Goal: Information Seeking & Learning: Learn about a topic

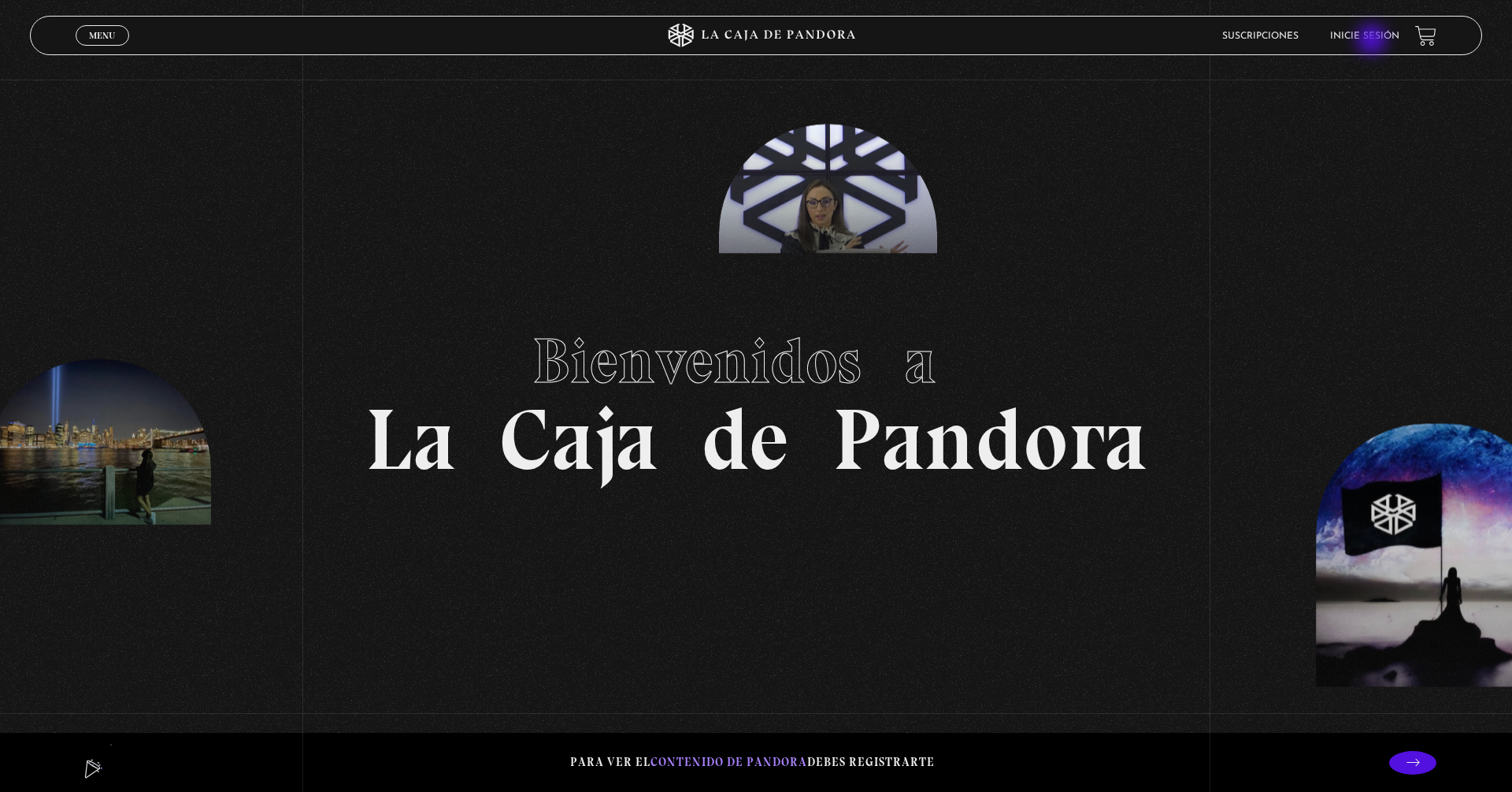
click at [995, 41] on link "Inicie sesión" at bounding box center [1364, 36] width 69 height 10
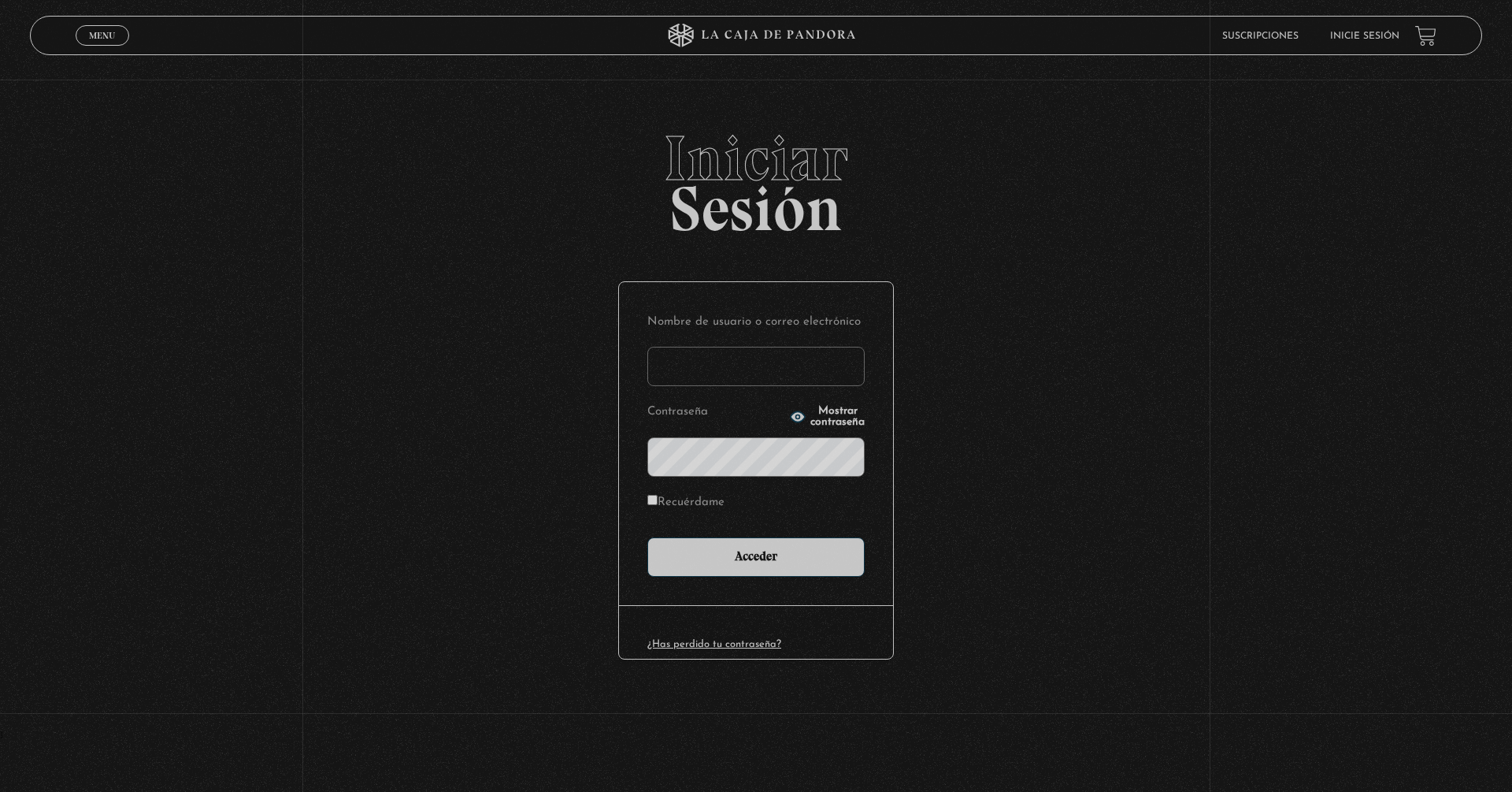
type input "[EMAIL_ADDRESS][DOMAIN_NAME]"
click at [756, 555] on input "Acceder" at bounding box center [756, 557] width 218 height 39
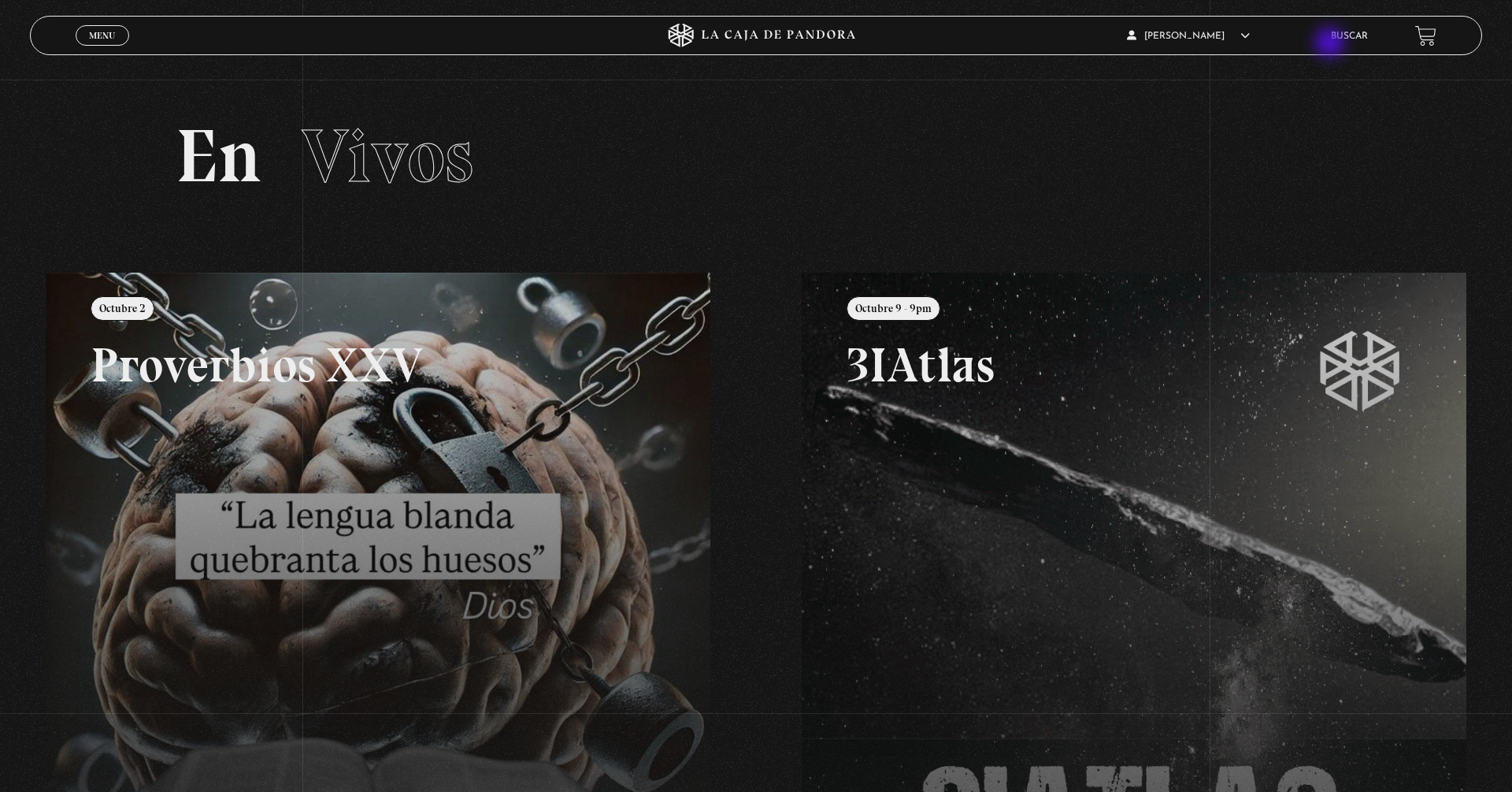
click at [1331, 43] on li "Buscar" at bounding box center [1349, 35] width 37 height 24
click at [1354, 34] on link "Buscar" at bounding box center [1349, 36] width 37 height 10
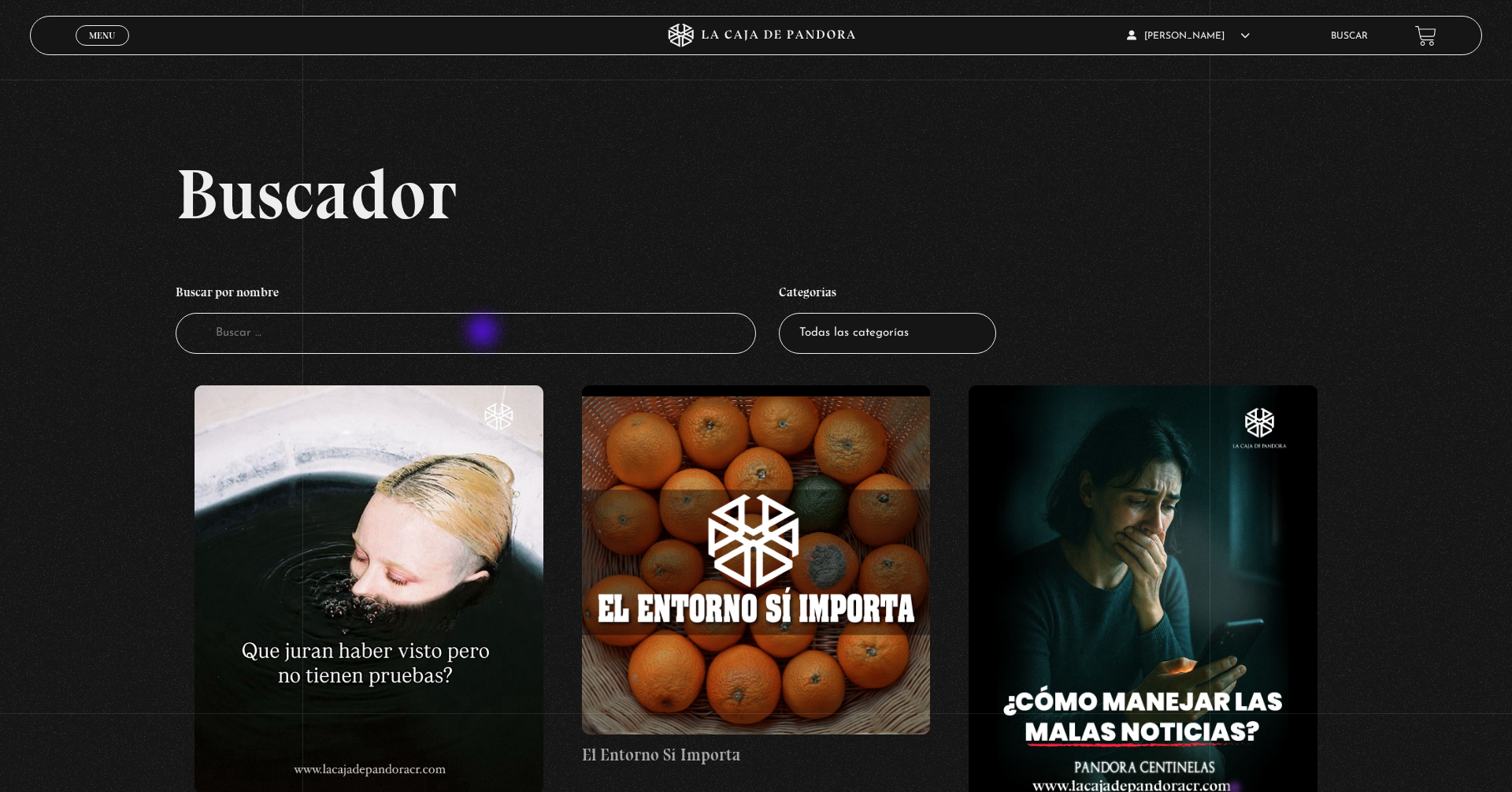
click at [484, 332] on input "Buscador" at bounding box center [466, 333] width 580 height 42
type input "pedofi"
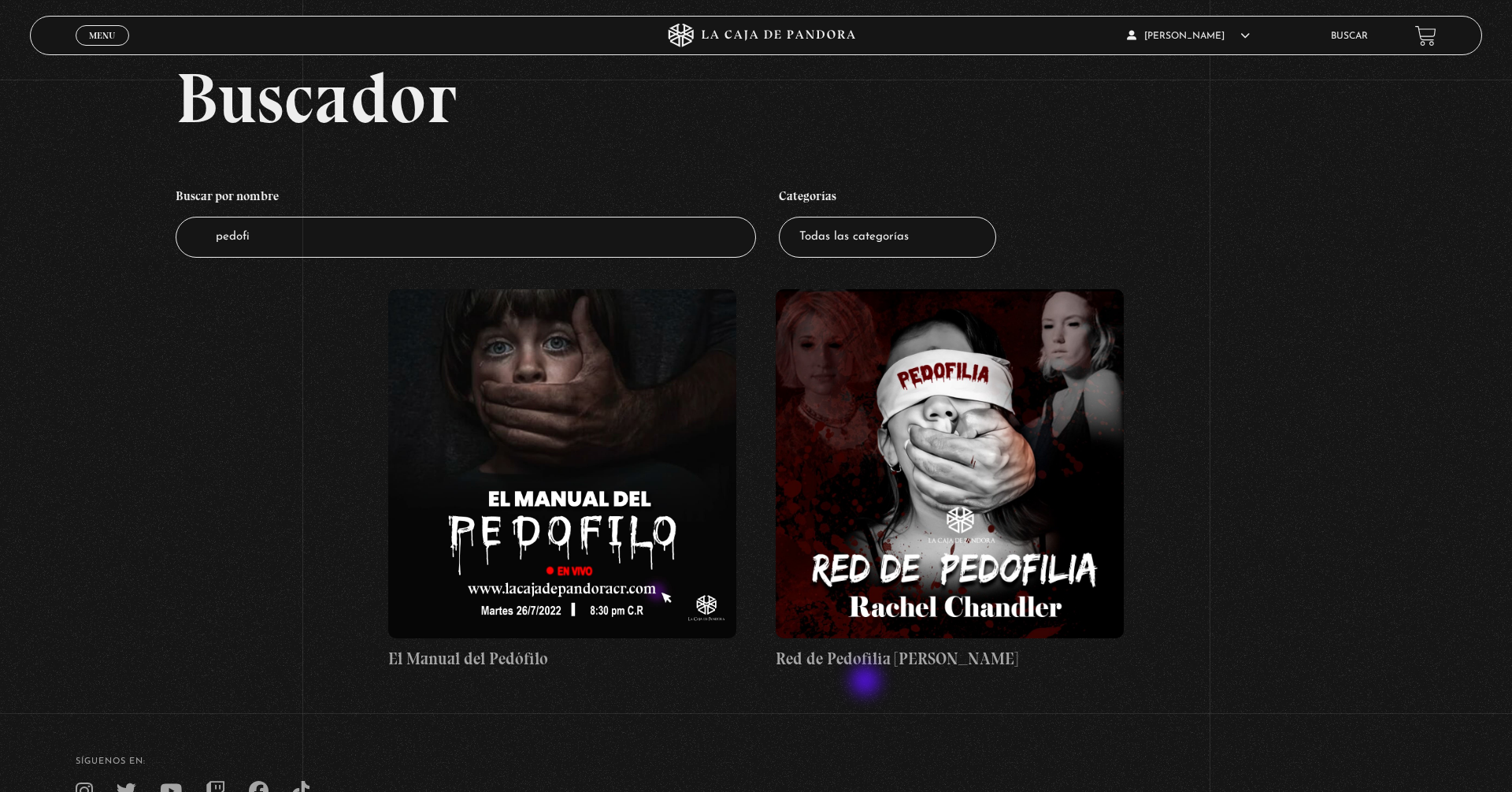
scroll to position [97, 0]
click at [107, 39] on span "Menu" at bounding box center [102, 35] width 26 height 10
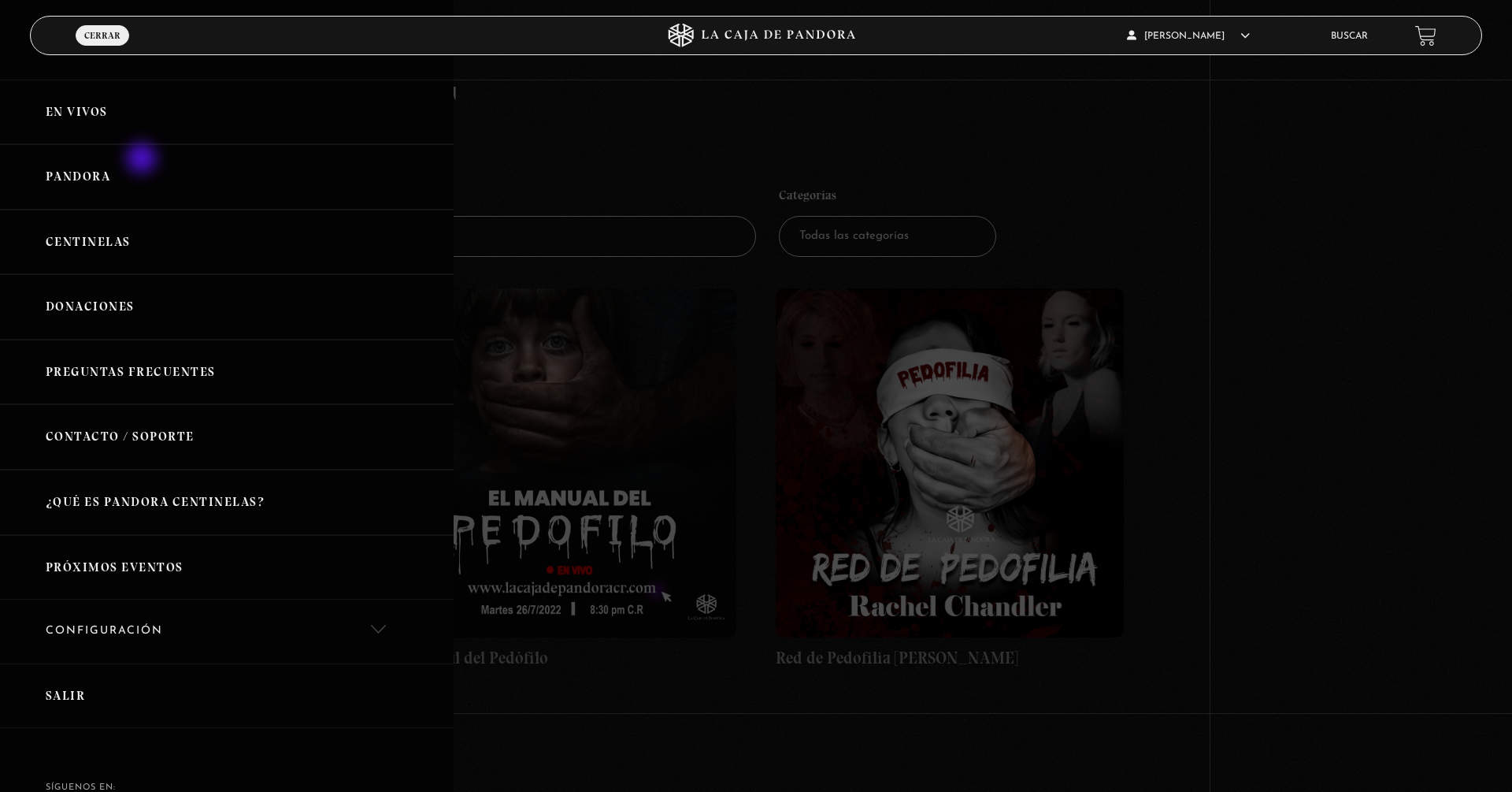
click at [143, 160] on link "Pandora" at bounding box center [226, 177] width 454 height 65
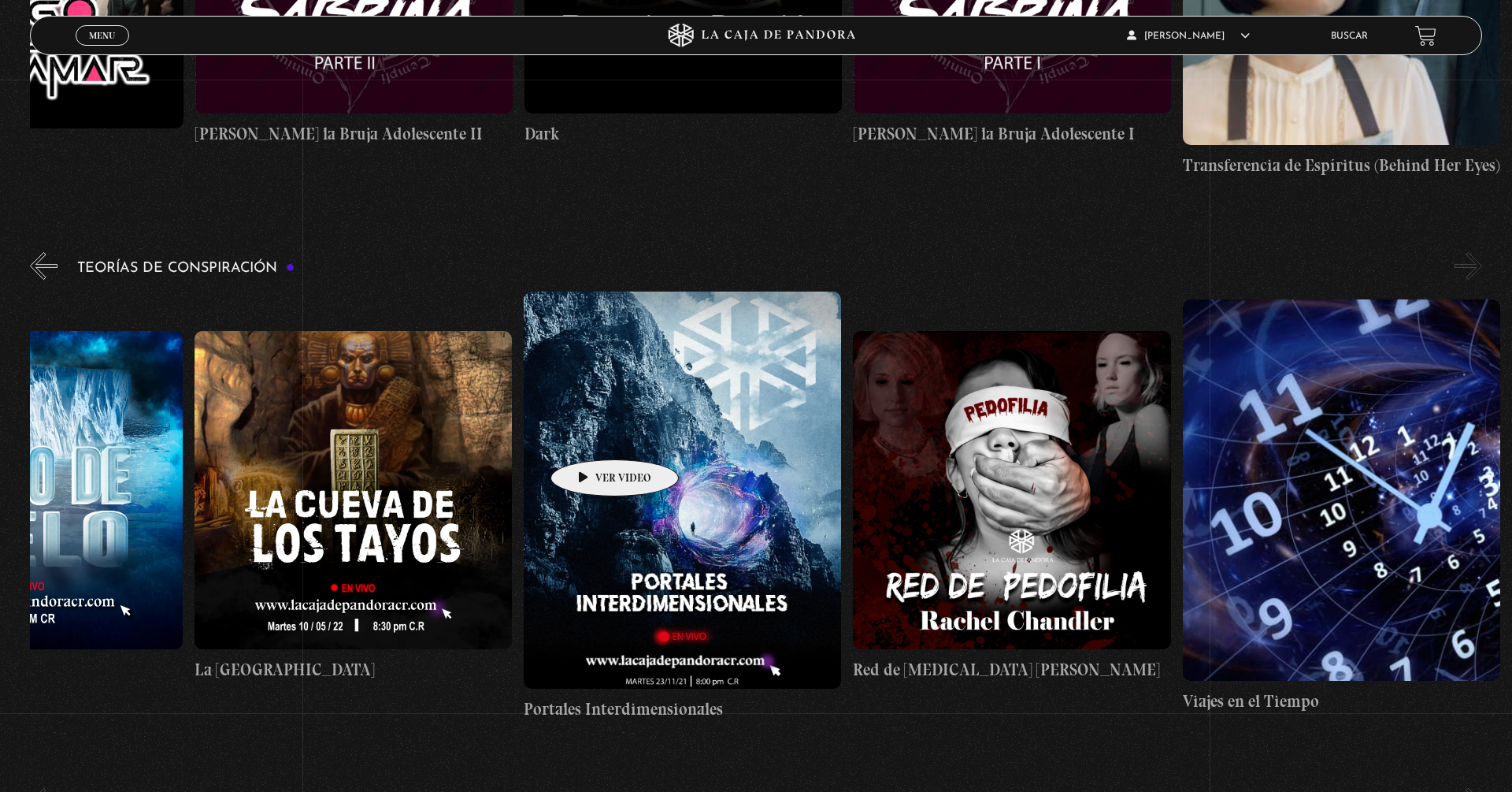
scroll to position [0, 824]
click at [944, 462] on figure at bounding box center [1010, 489] width 317 height 317
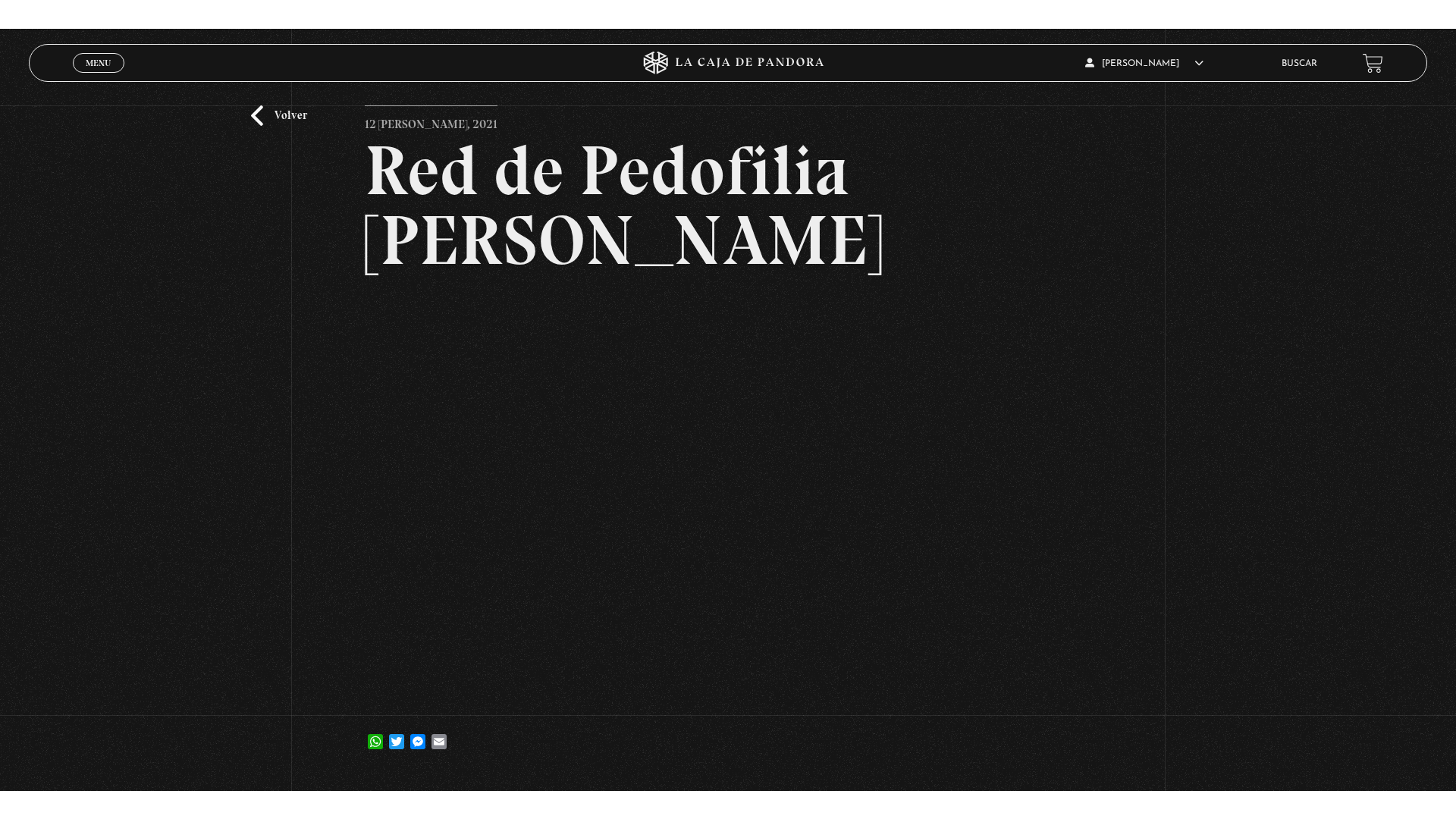
scroll to position [76, 0]
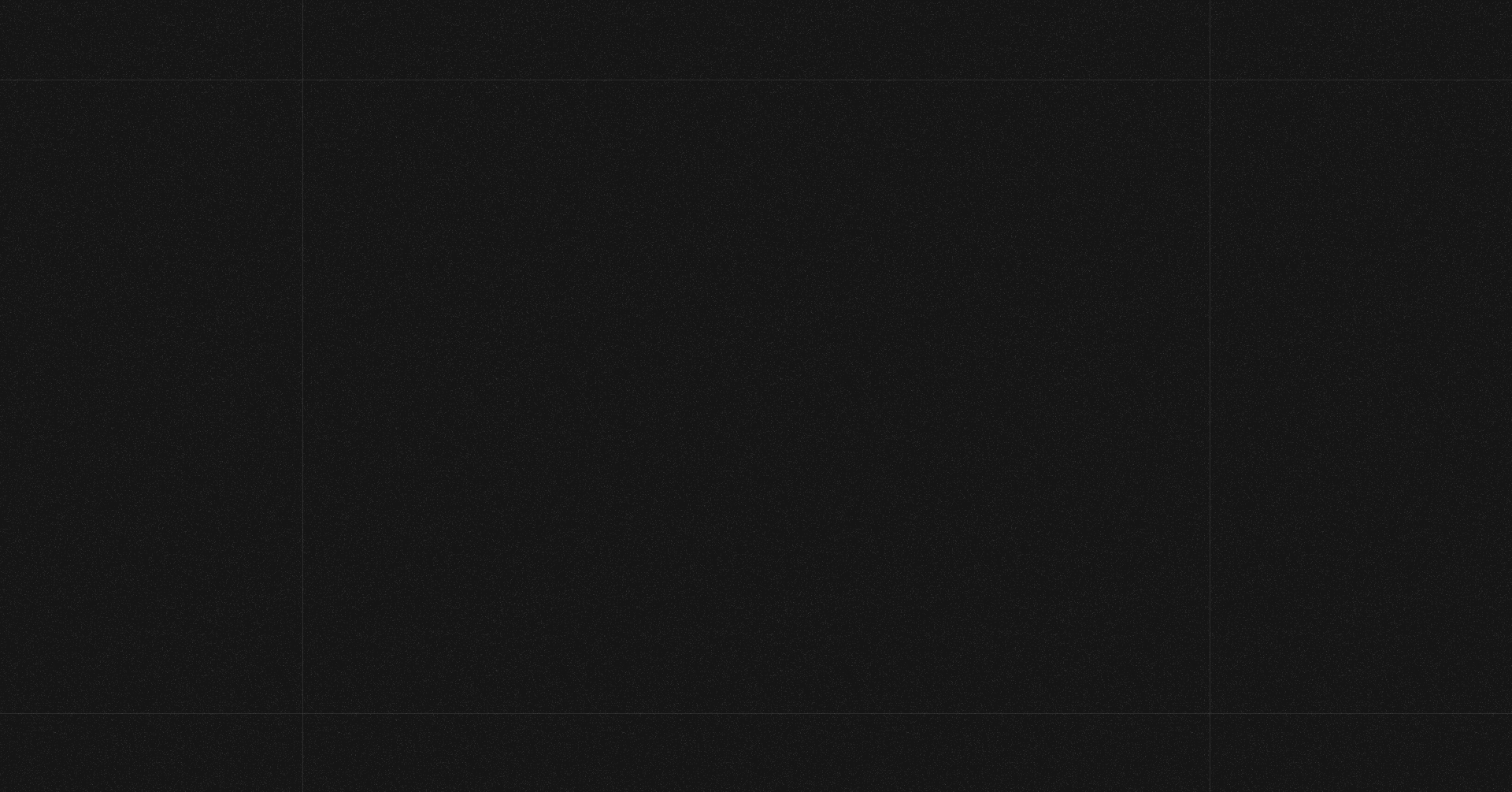
scroll to position [79, 0]
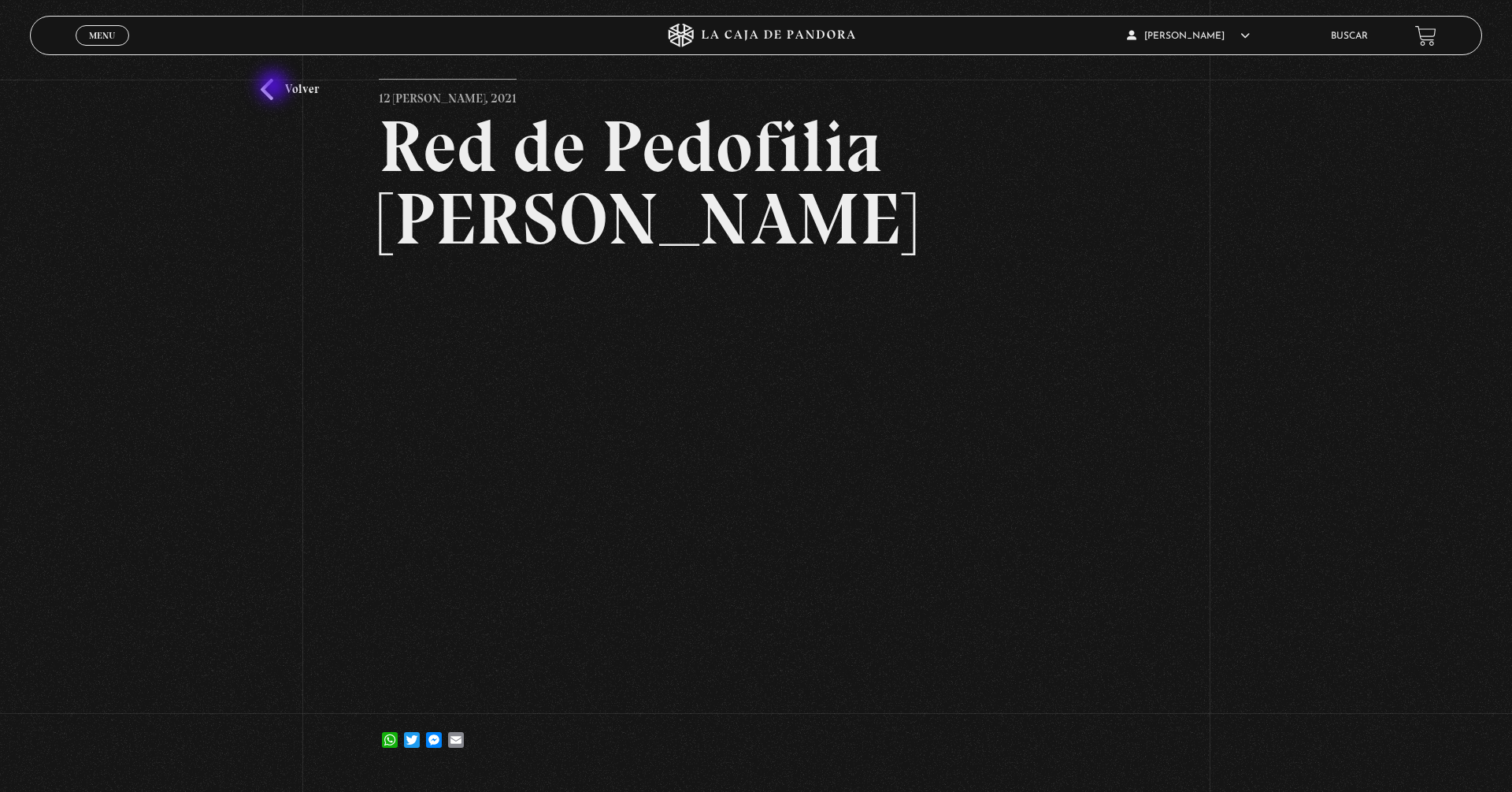
click at [274, 88] on link "Volver" at bounding box center [290, 90] width 59 height 21
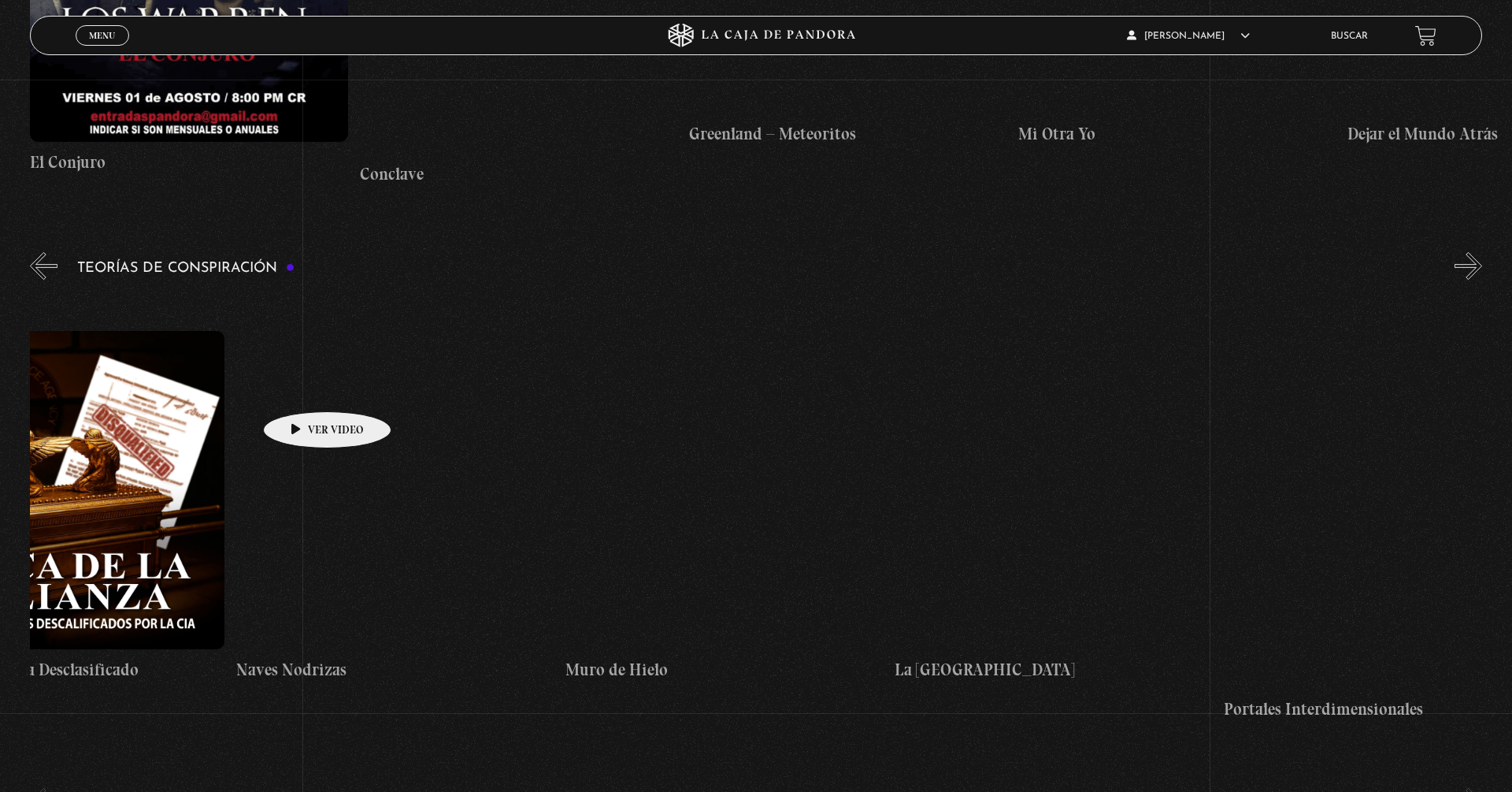
scroll to position [0, 122]
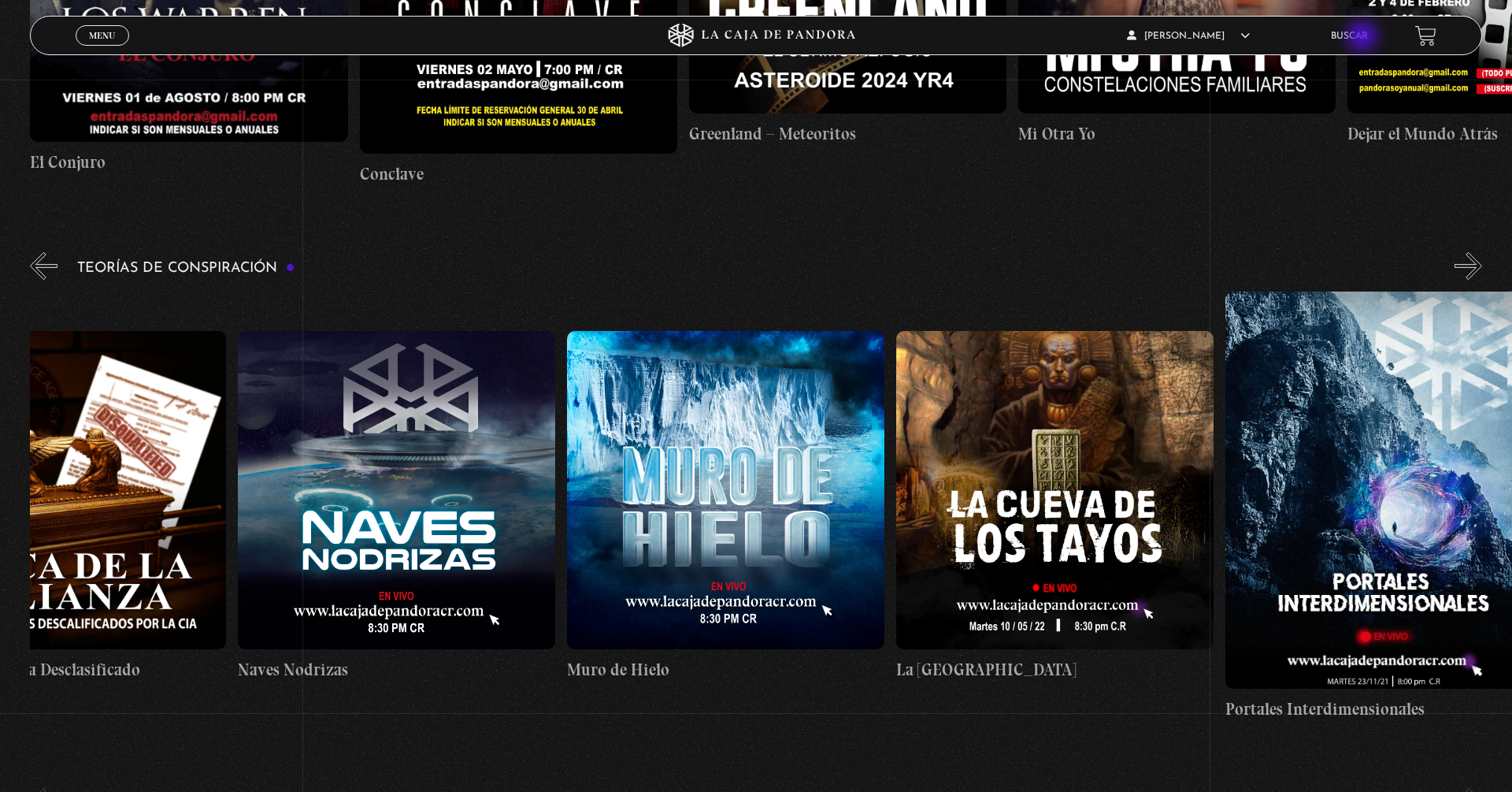
click at [1364, 37] on link "Buscar" at bounding box center [1349, 36] width 37 height 10
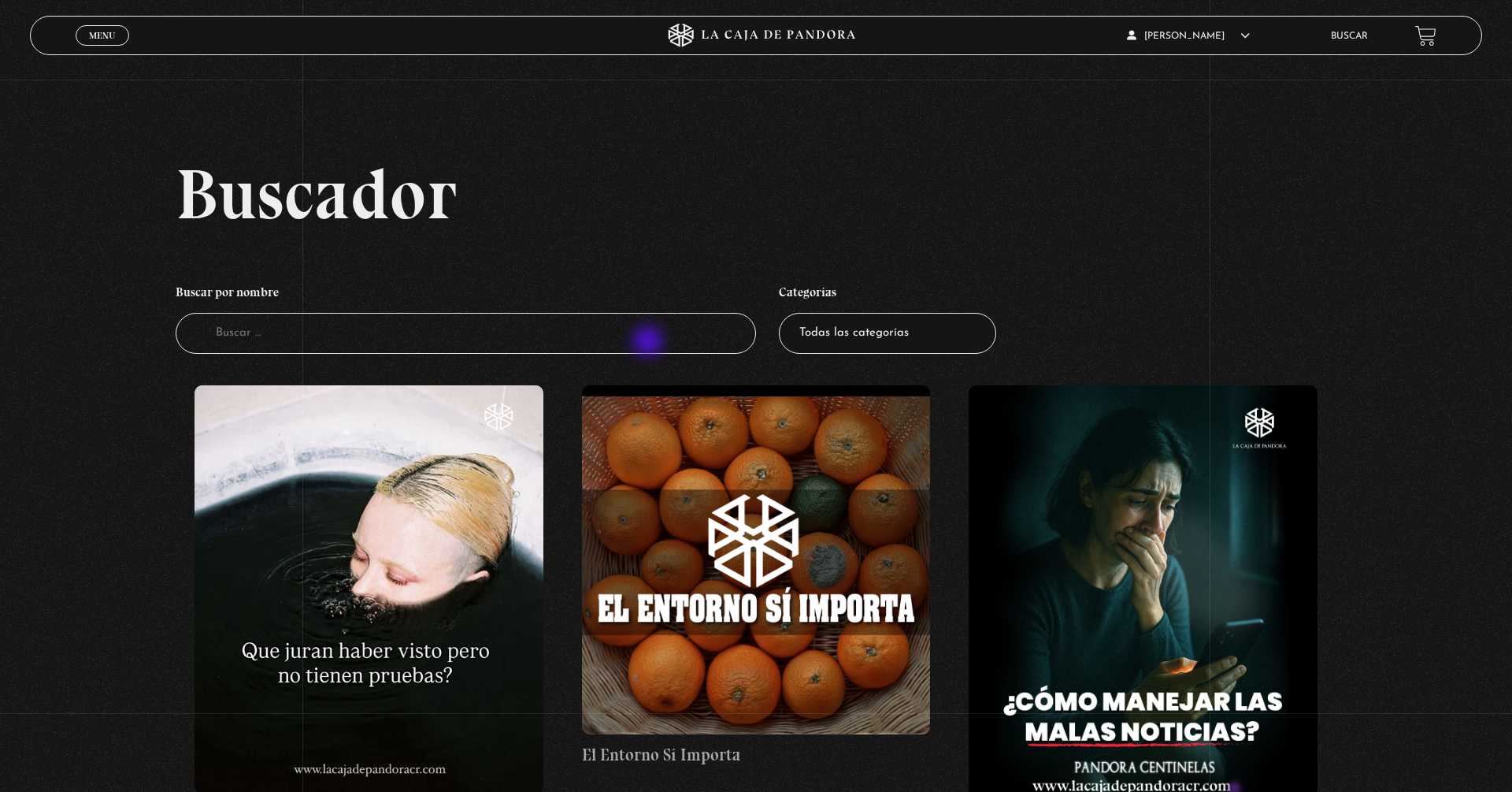
click at [649, 344] on input "Buscador" at bounding box center [466, 333] width 580 height 42
type input "pedofi"
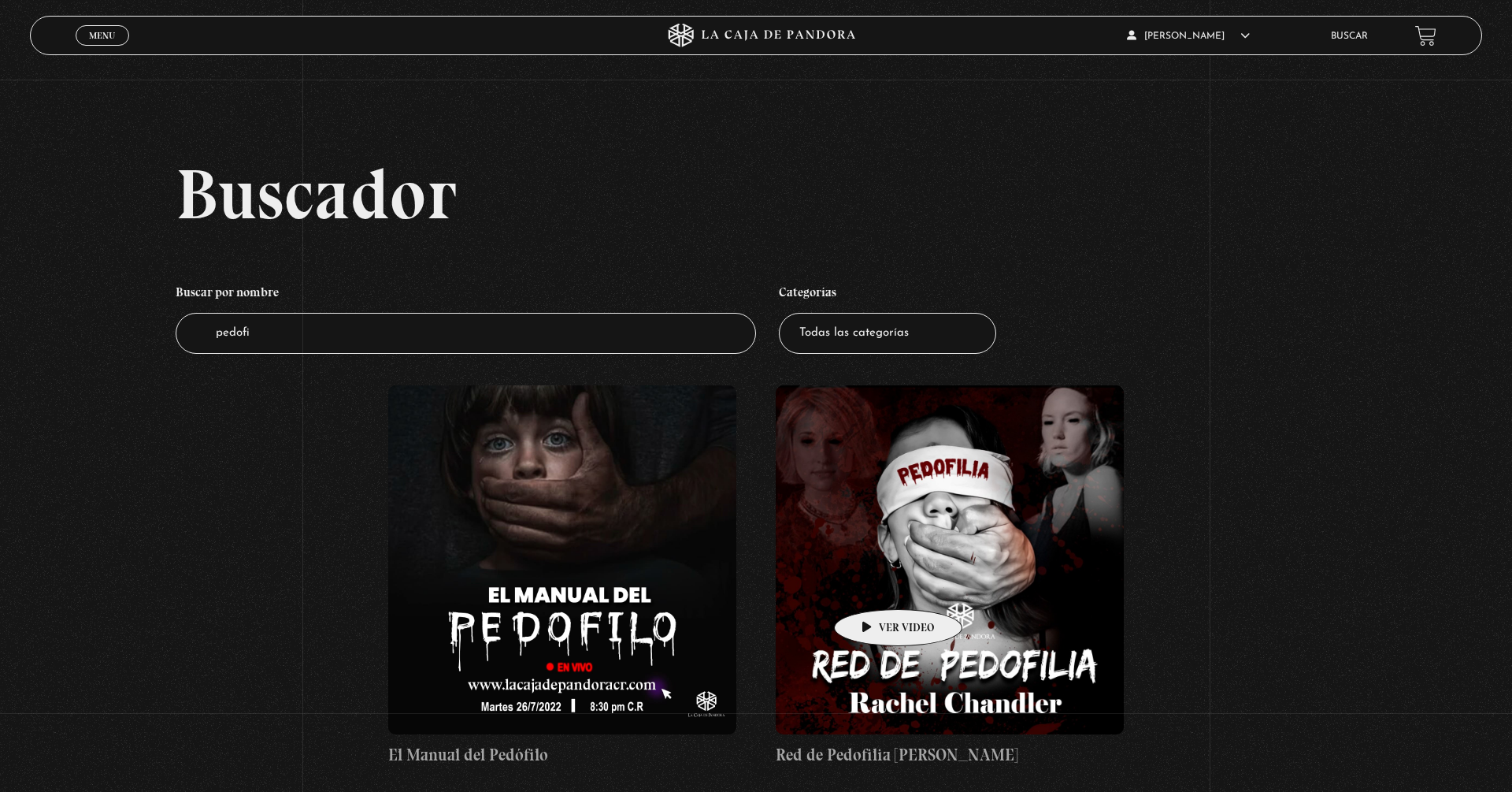
click at [873, 585] on figure at bounding box center [949, 559] width 347 height 348
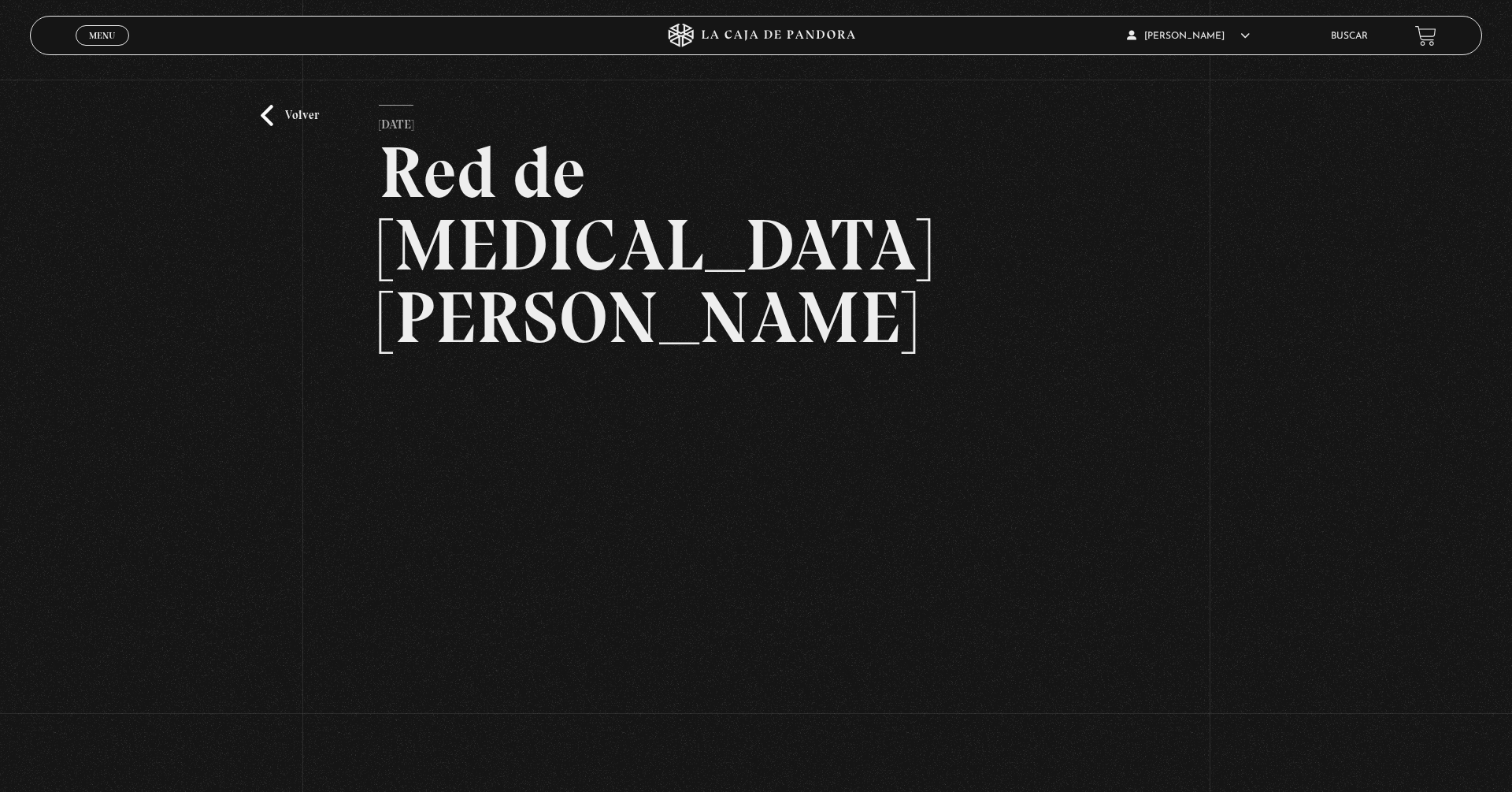
scroll to position [56, 0]
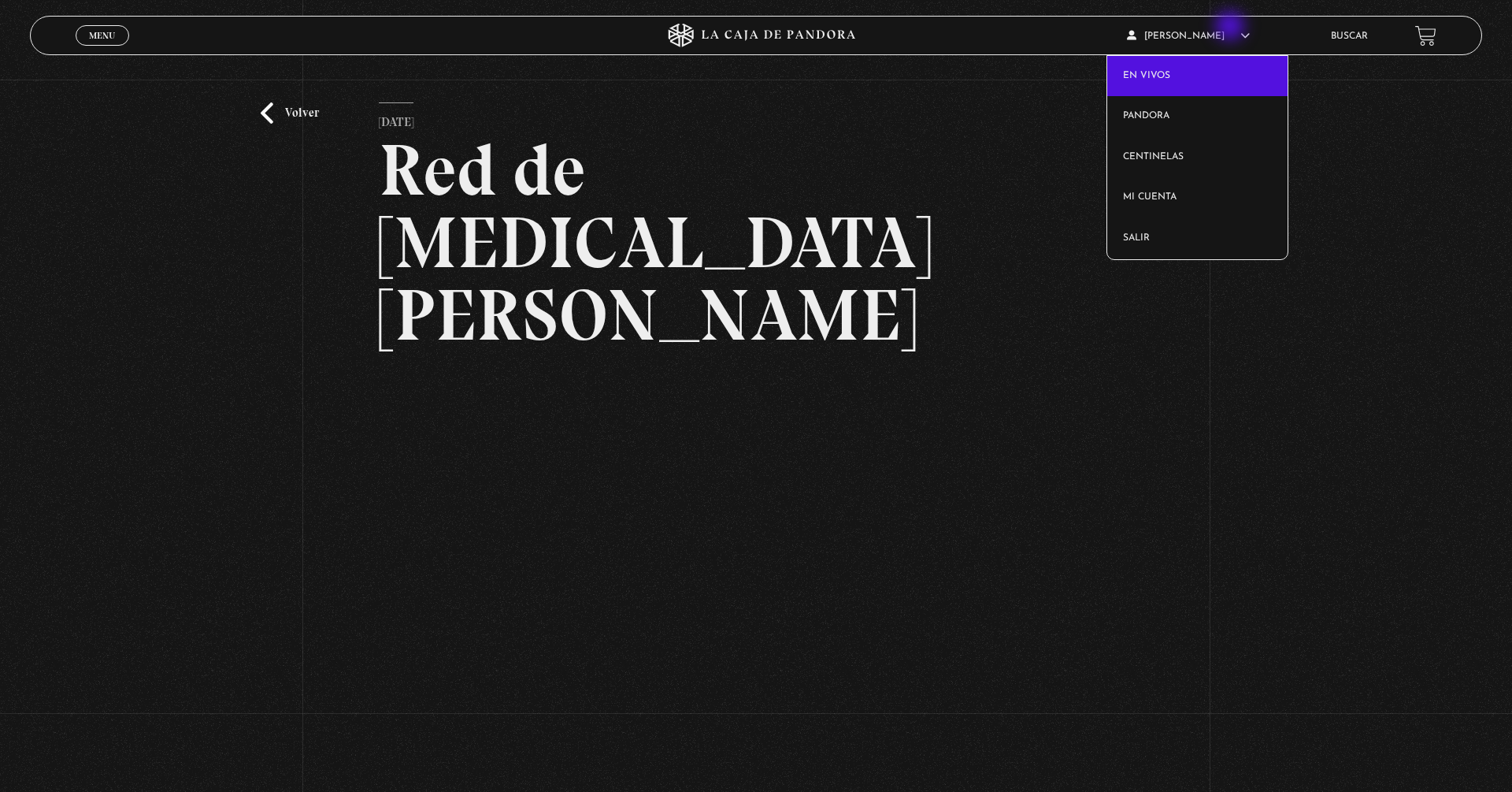
drag, startPoint x: 1231, startPoint y: 27, endPoint x: 1232, endPoint y: 77, distance: 50.0
click at [1231, 28] on article "Priscilla Benavides En vivos Pandora Centinelas Mi cuenta Salir" at bounding box center [1217, 36] width 182 height 37
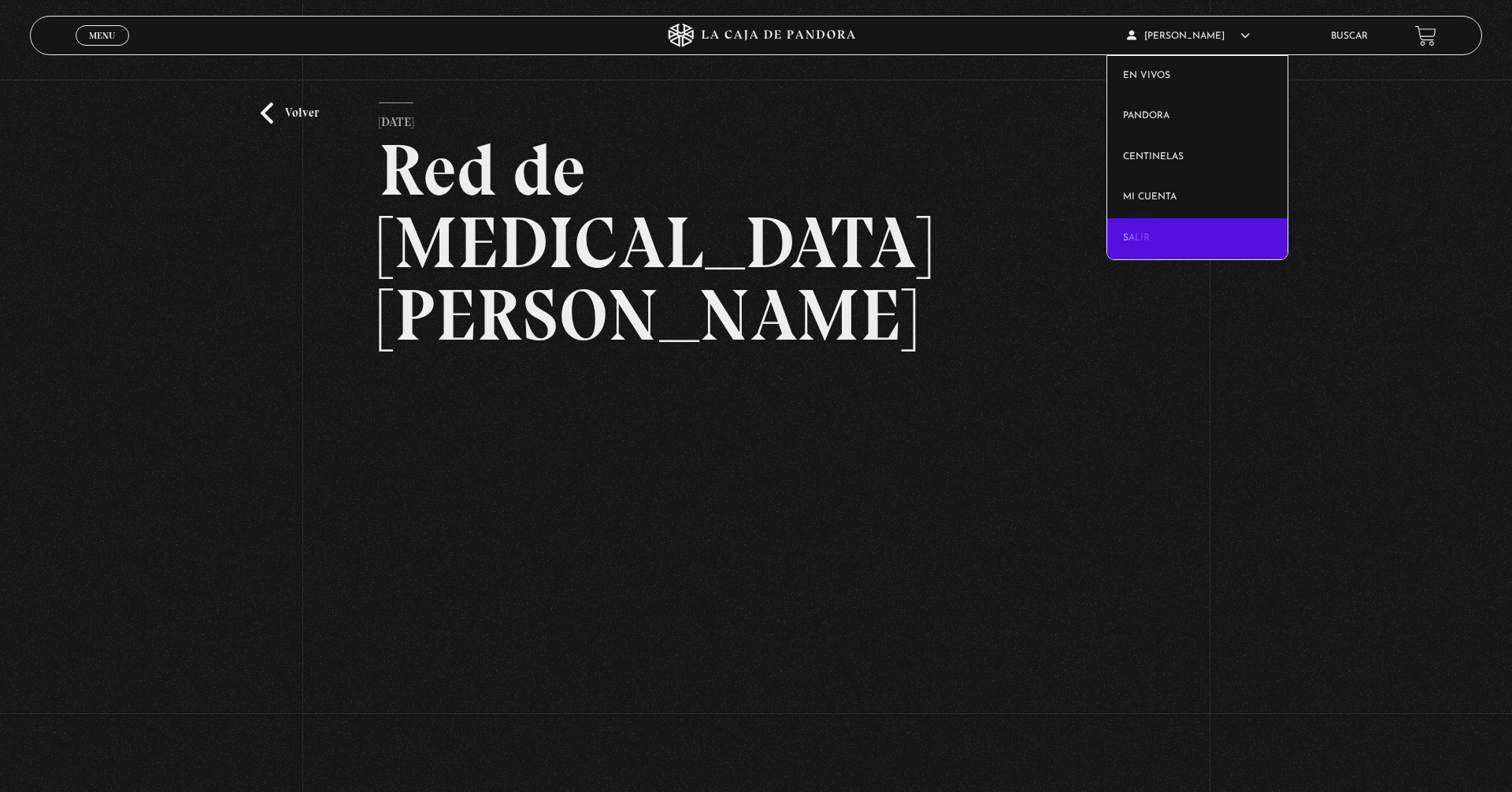
click at [1145, 237] on link "Salir" at bounding box center [1197, 238] width 180 height 41
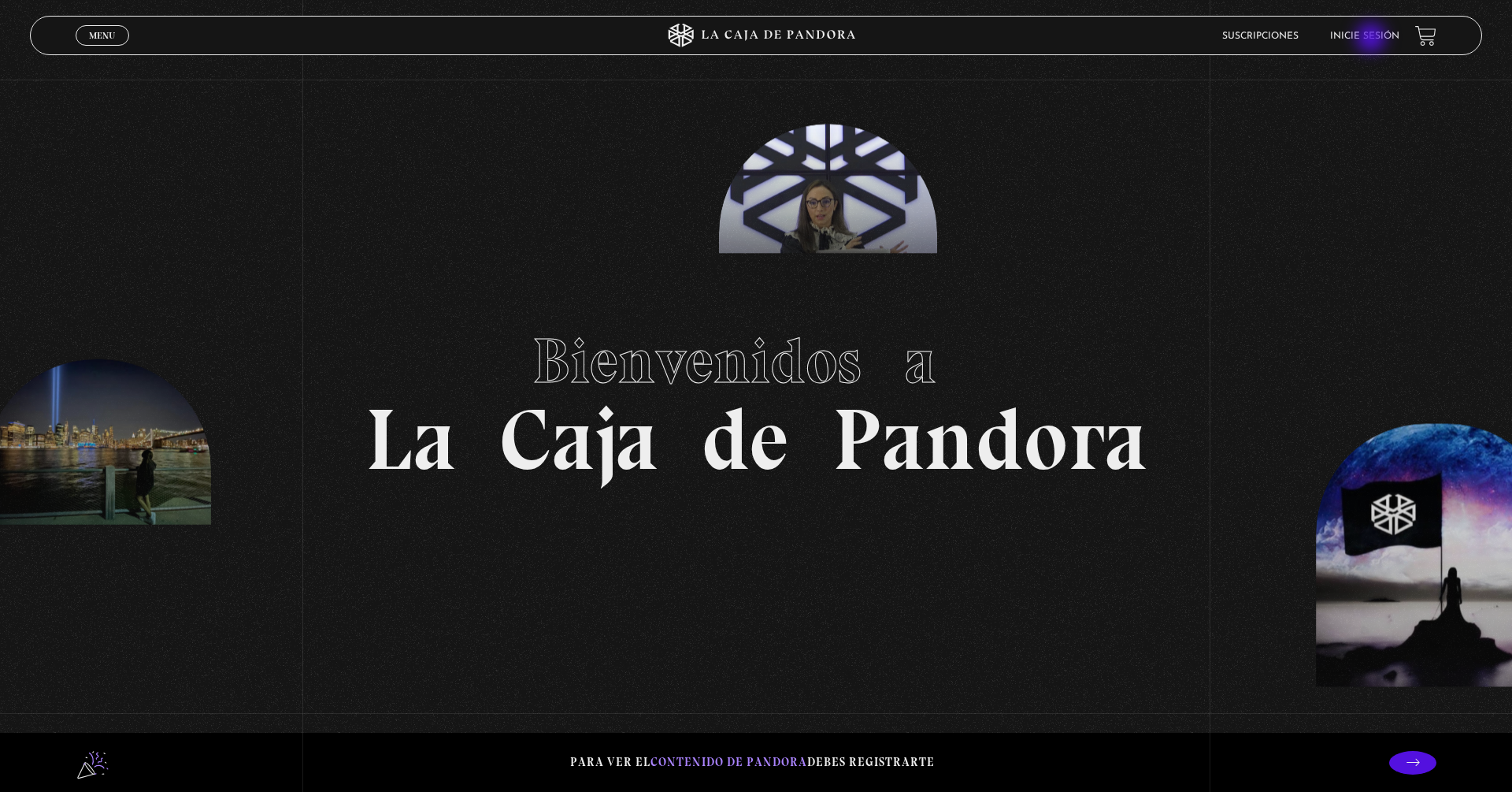
click at [1372, 39] on link "Inicie sesión" at bounding box center [1364, 36] width 69 height 10
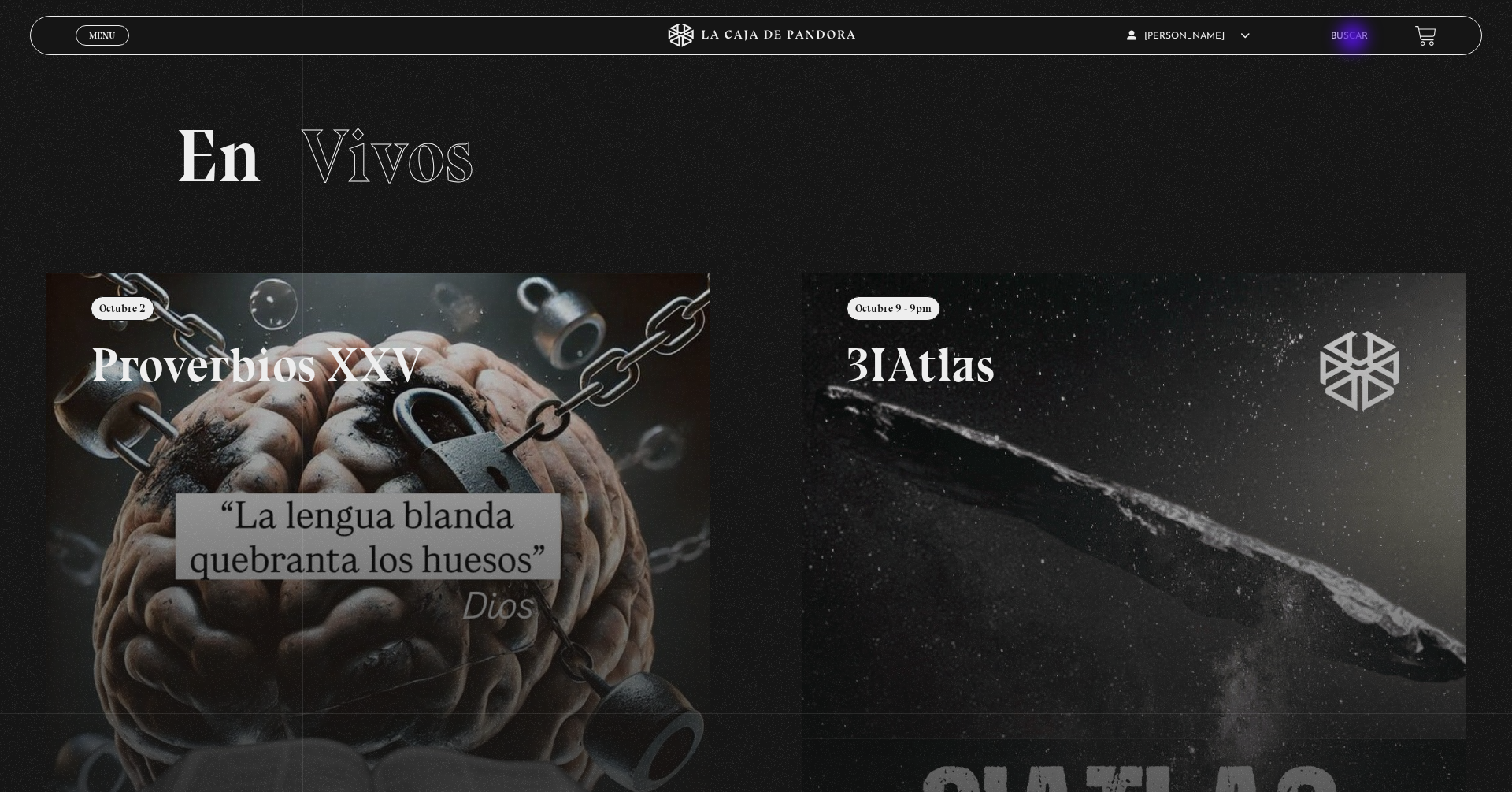
click at [1354, 39] on link "Buscar" at bounding box center [1349, 36] width 37 height 10
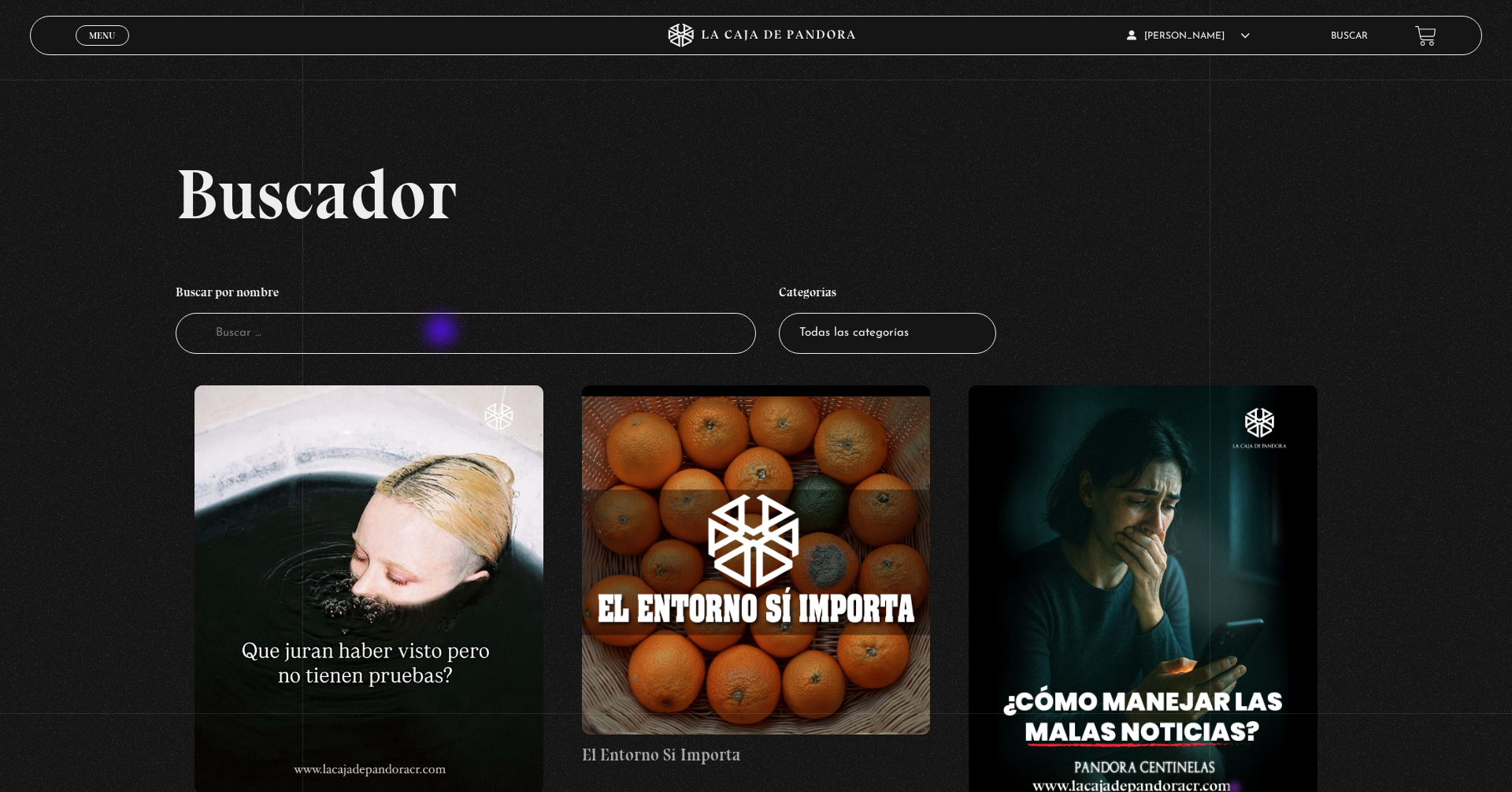
click at [442, 332] on input "Buscador" at bounding box center [466, 333] width 580 height 42
drag, startPoint x: 442, startPoint y: 332, endPoint x: 442, endPoint y: 323, distance: 9.0
click at [442, 323] on input "Buscador" at bounding box center [466, 333] width 580 height 42
type input "pedofi"
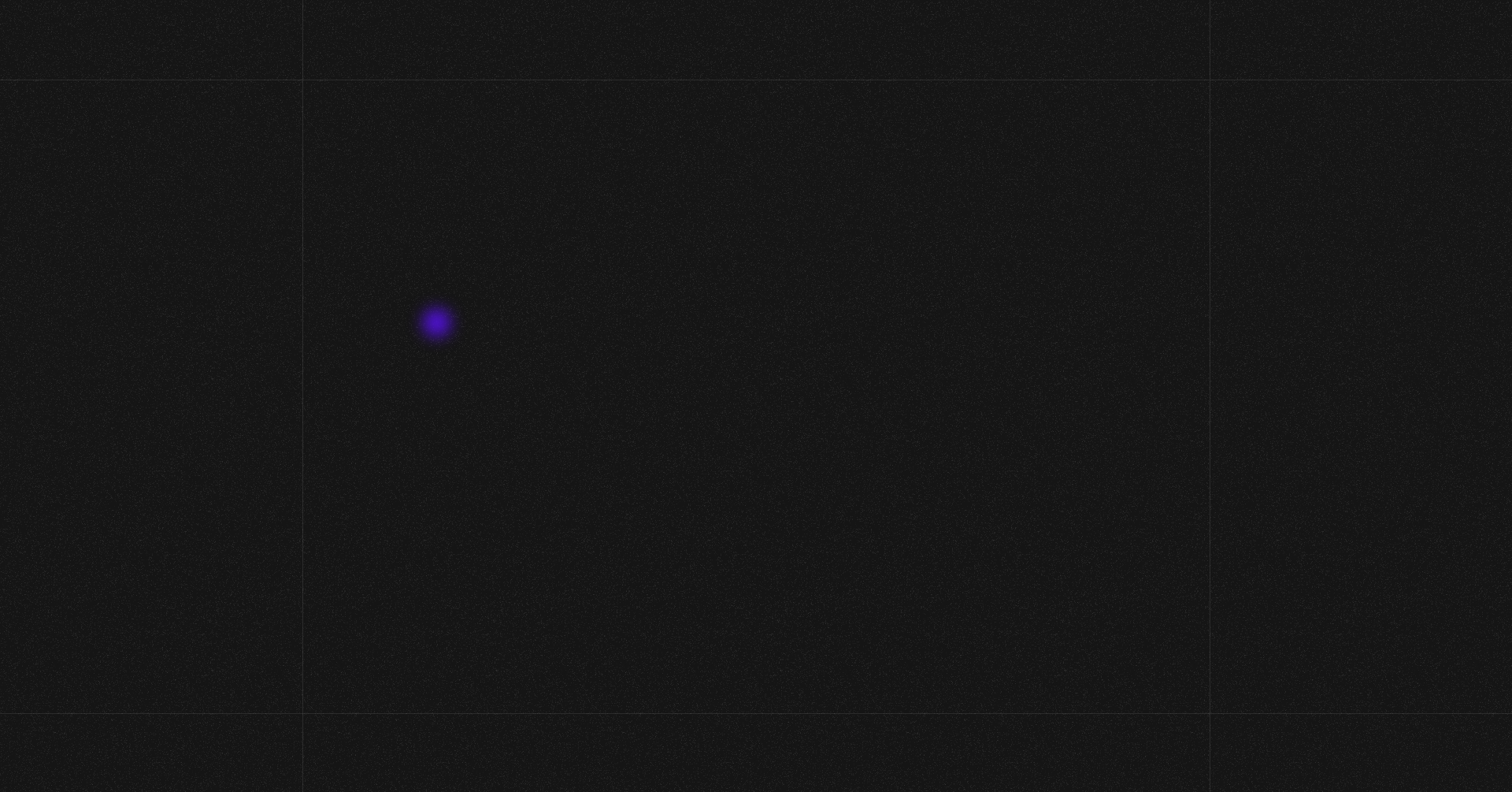
click at [416, 345] on input "pedofi" at bounding box center [466, 333] width 580 height 42
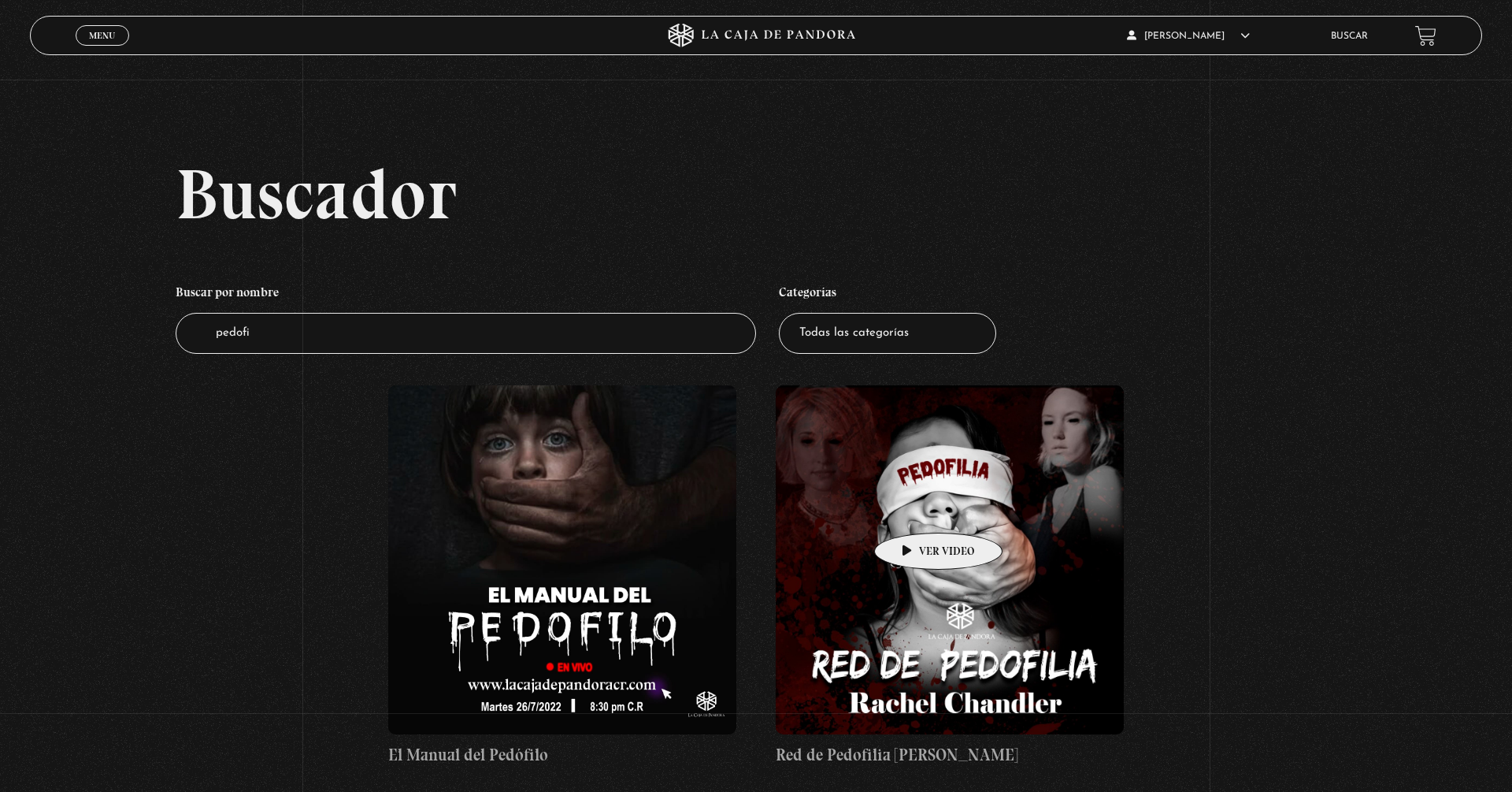
click at [929, 502] on figure at bounding box center [949, 559] width 347 height 348
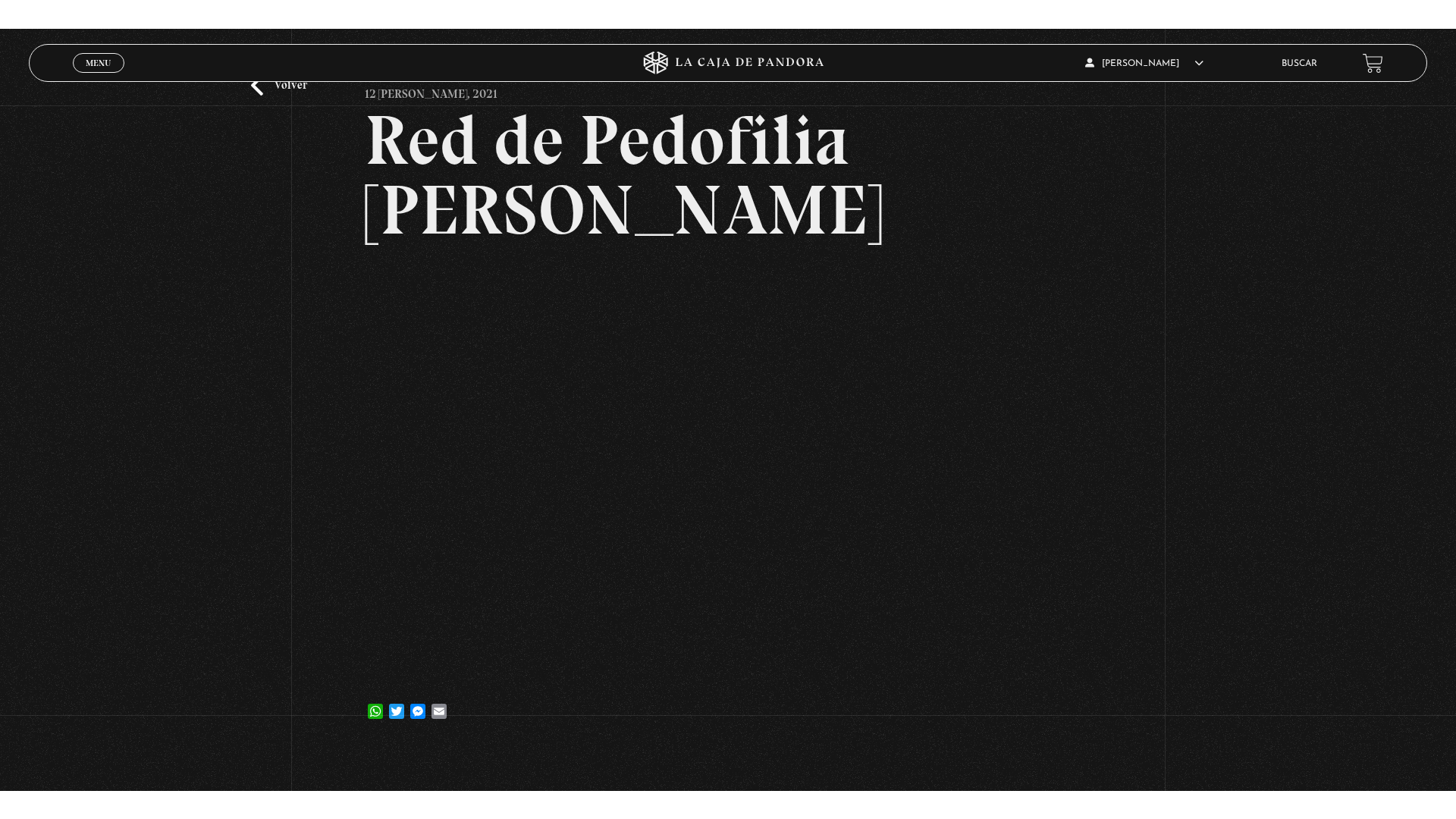
scroll to position [123, 0]
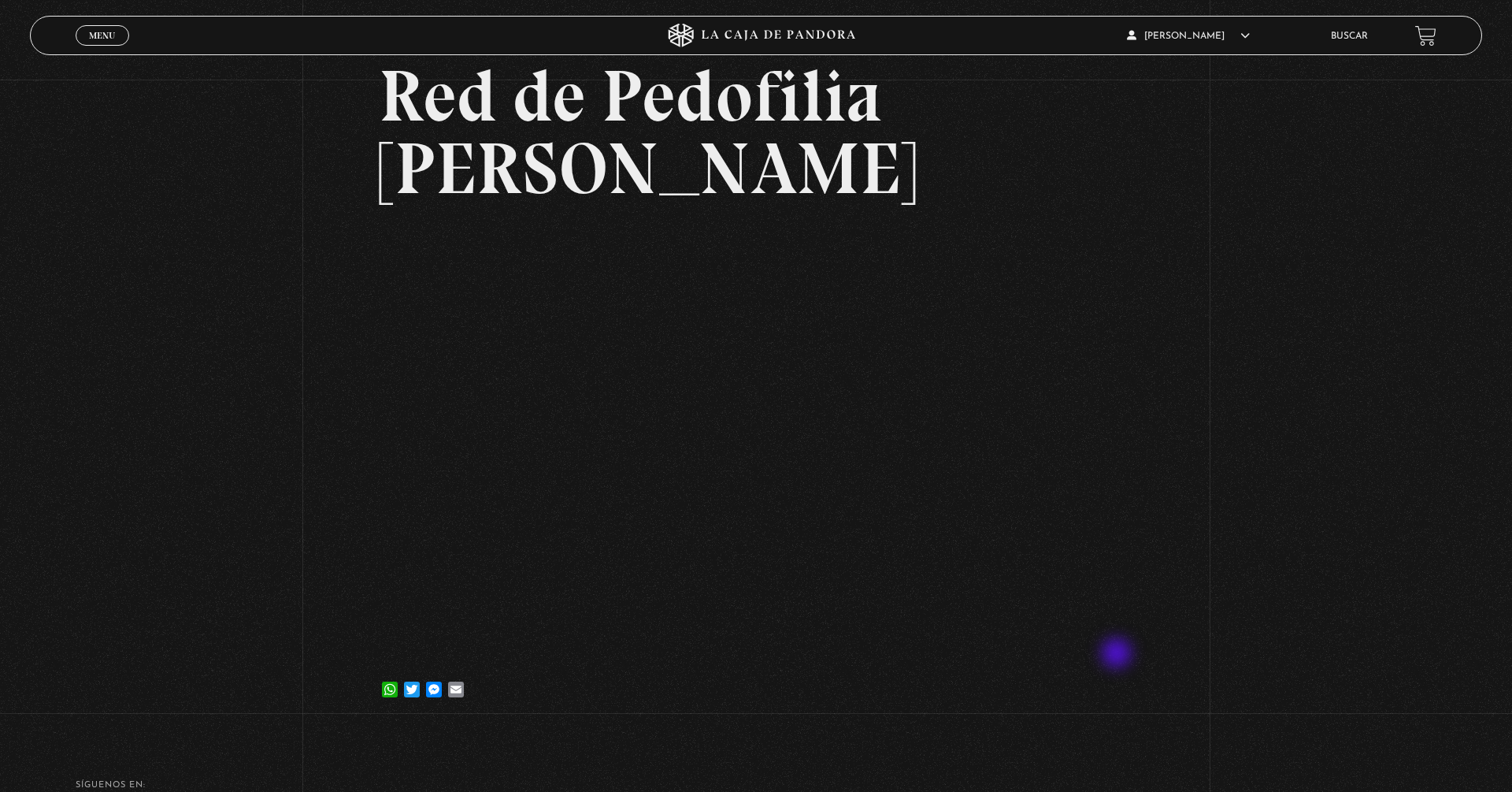
scroll to position [132, 0]
